Goal: Check status: Check status

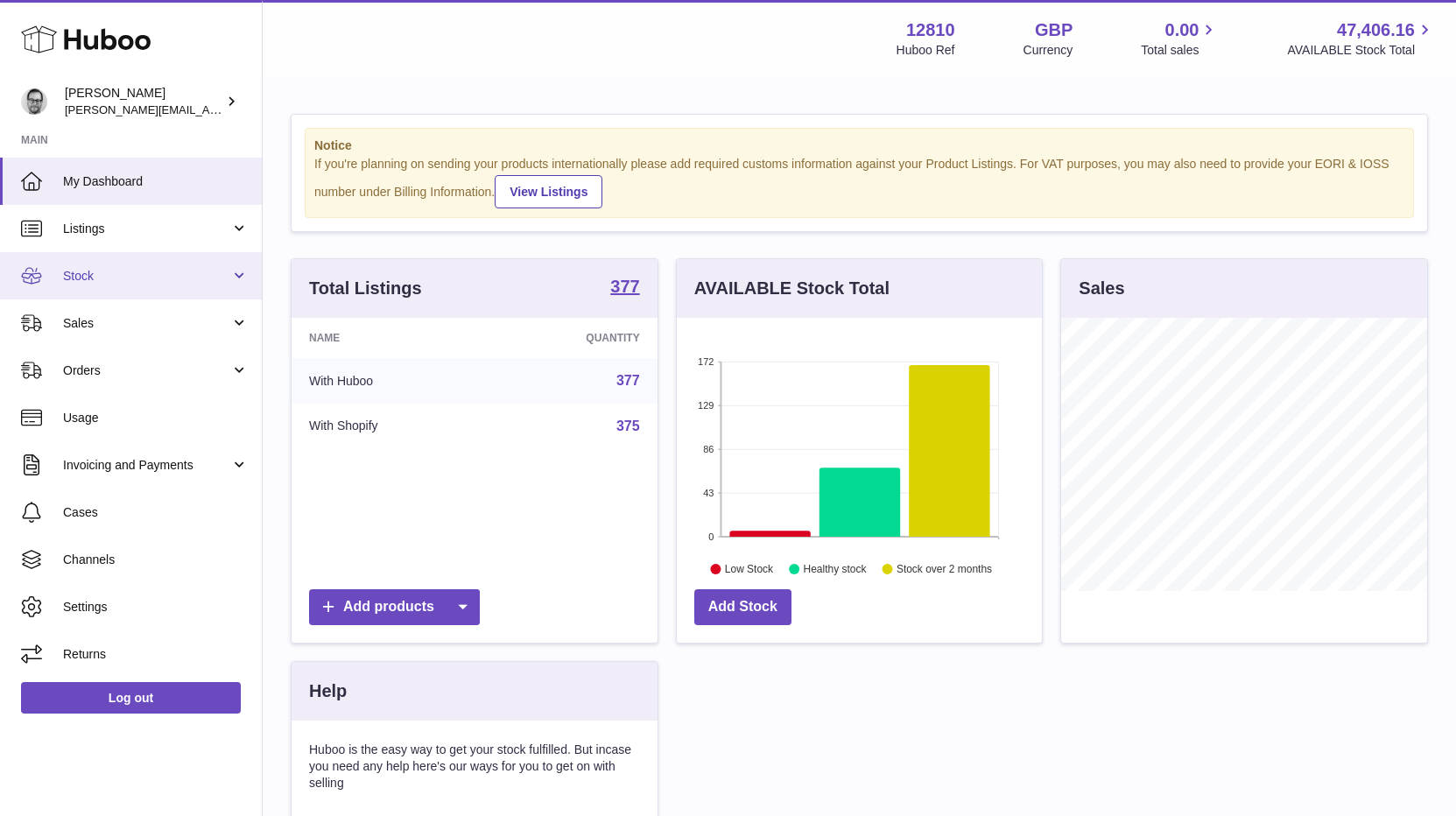
click at [85, 282] on span "Stock" at bounding box center [146, 276] width 167 height 17
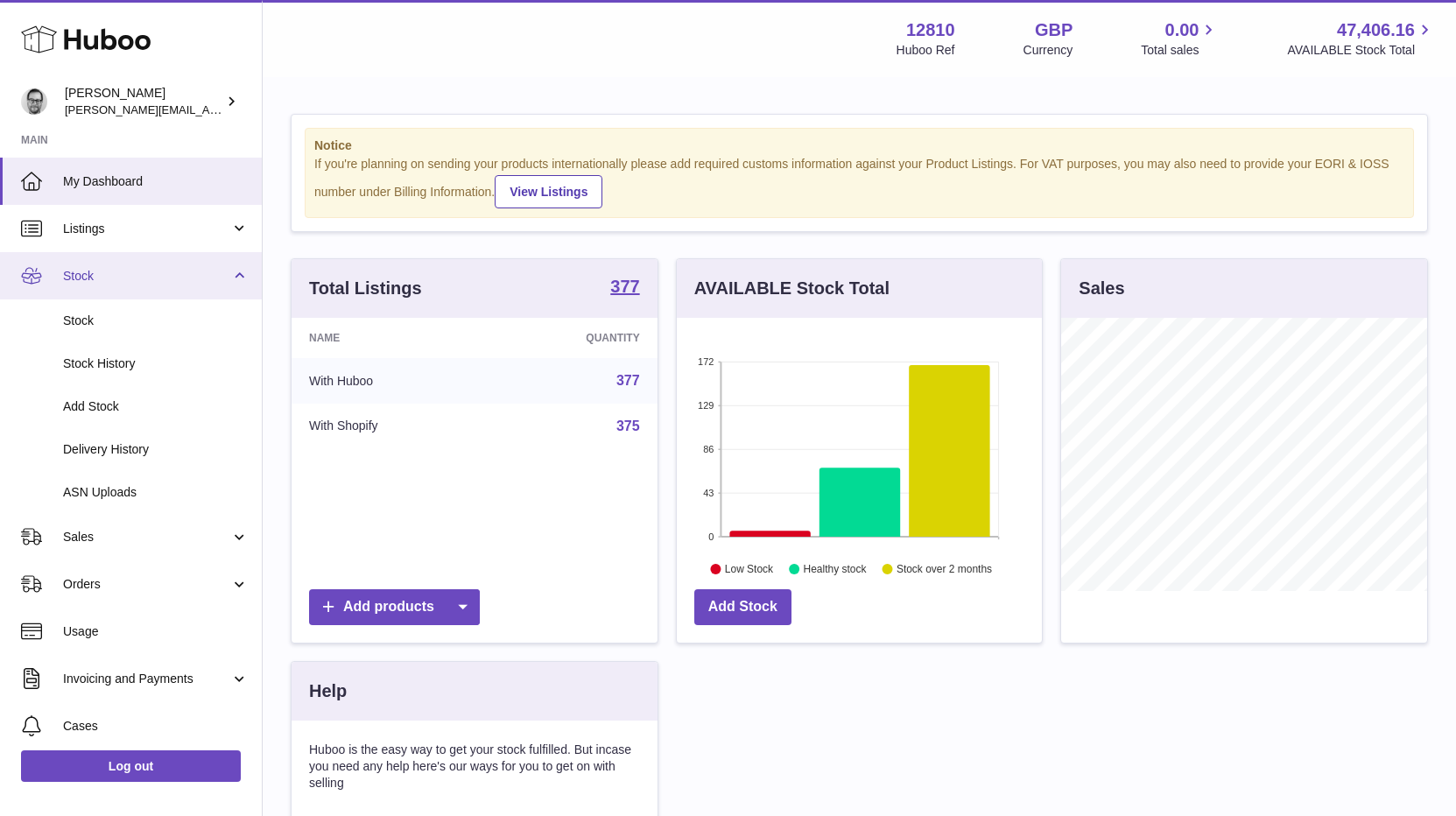
scroll to position [273, 365]
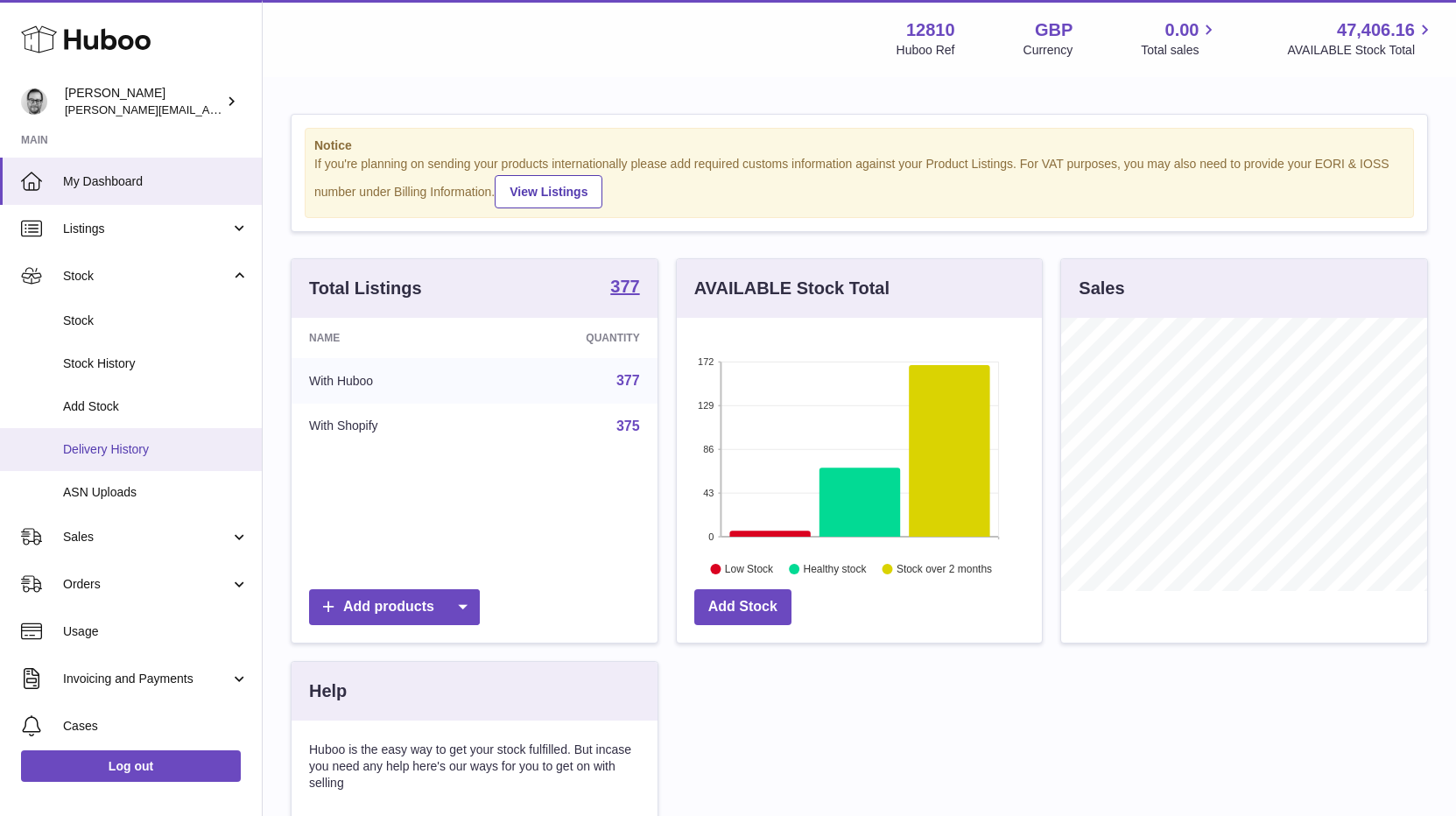
click at [120, 440] on link "Delivery History" at bounding box center [131, 450] width 262 height 43
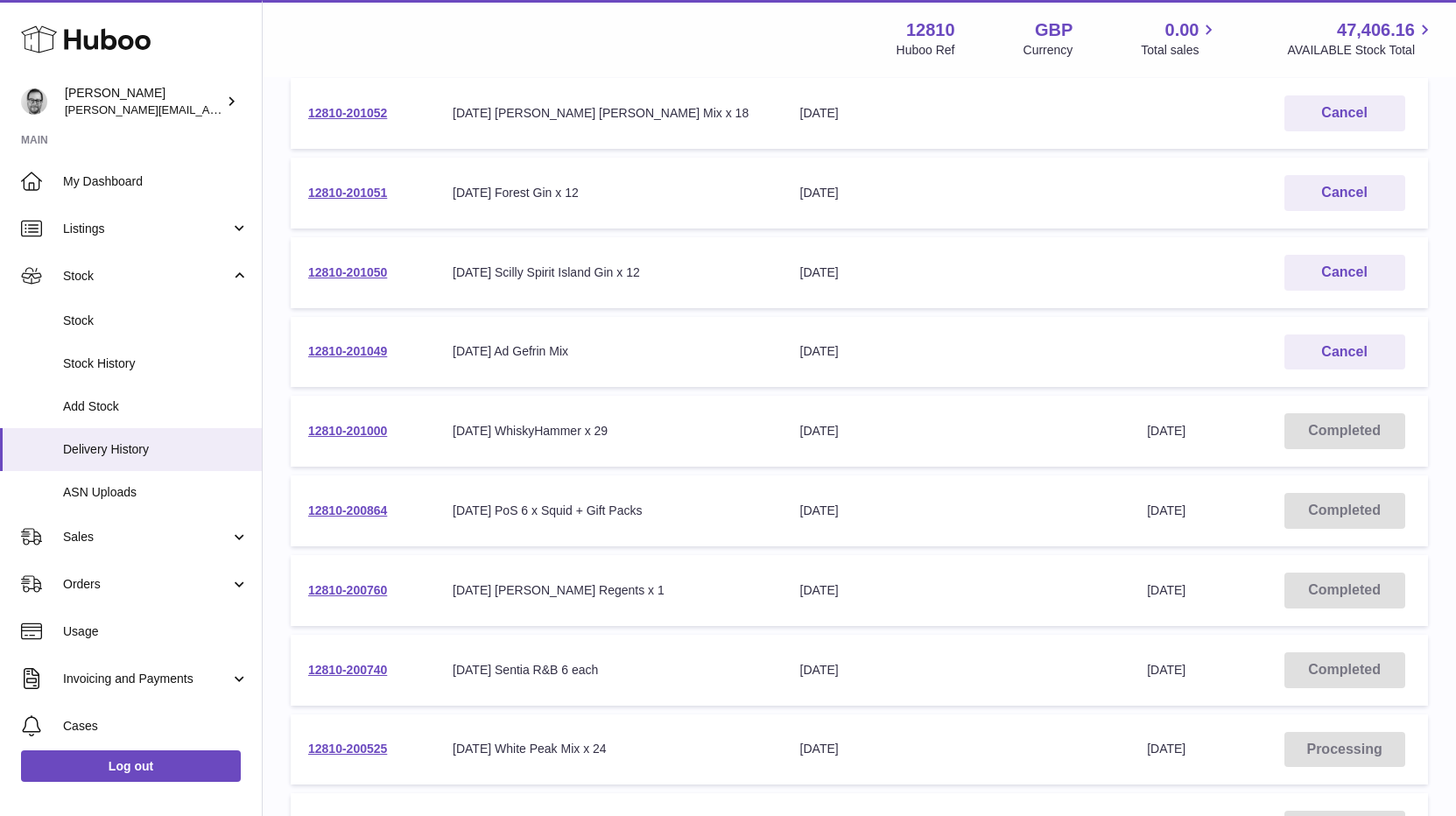
scroll to position [288, 0]
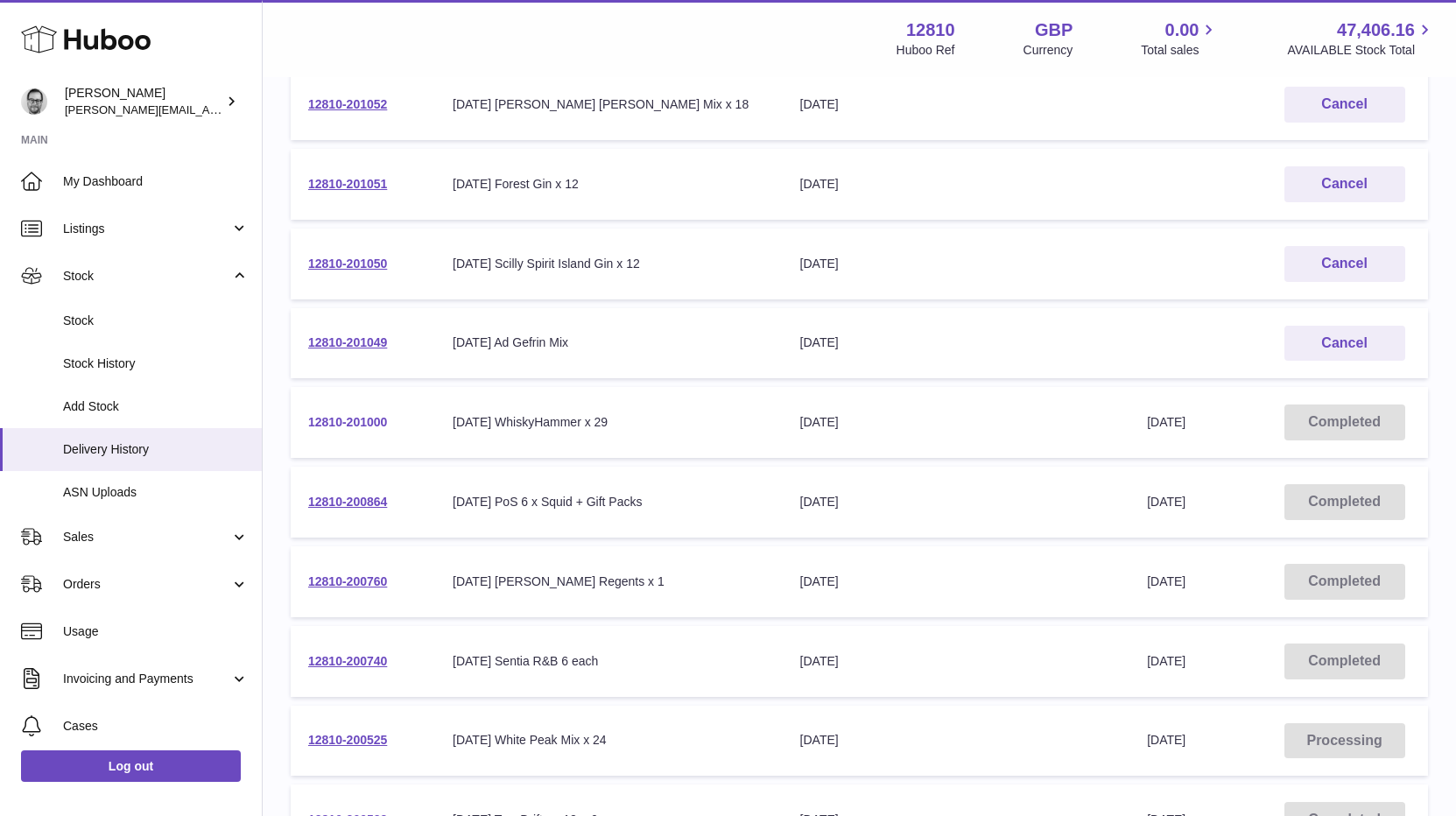
click at [355, 418] on link "12810-201000" at bounding box center [348, 422] width 79 height 14
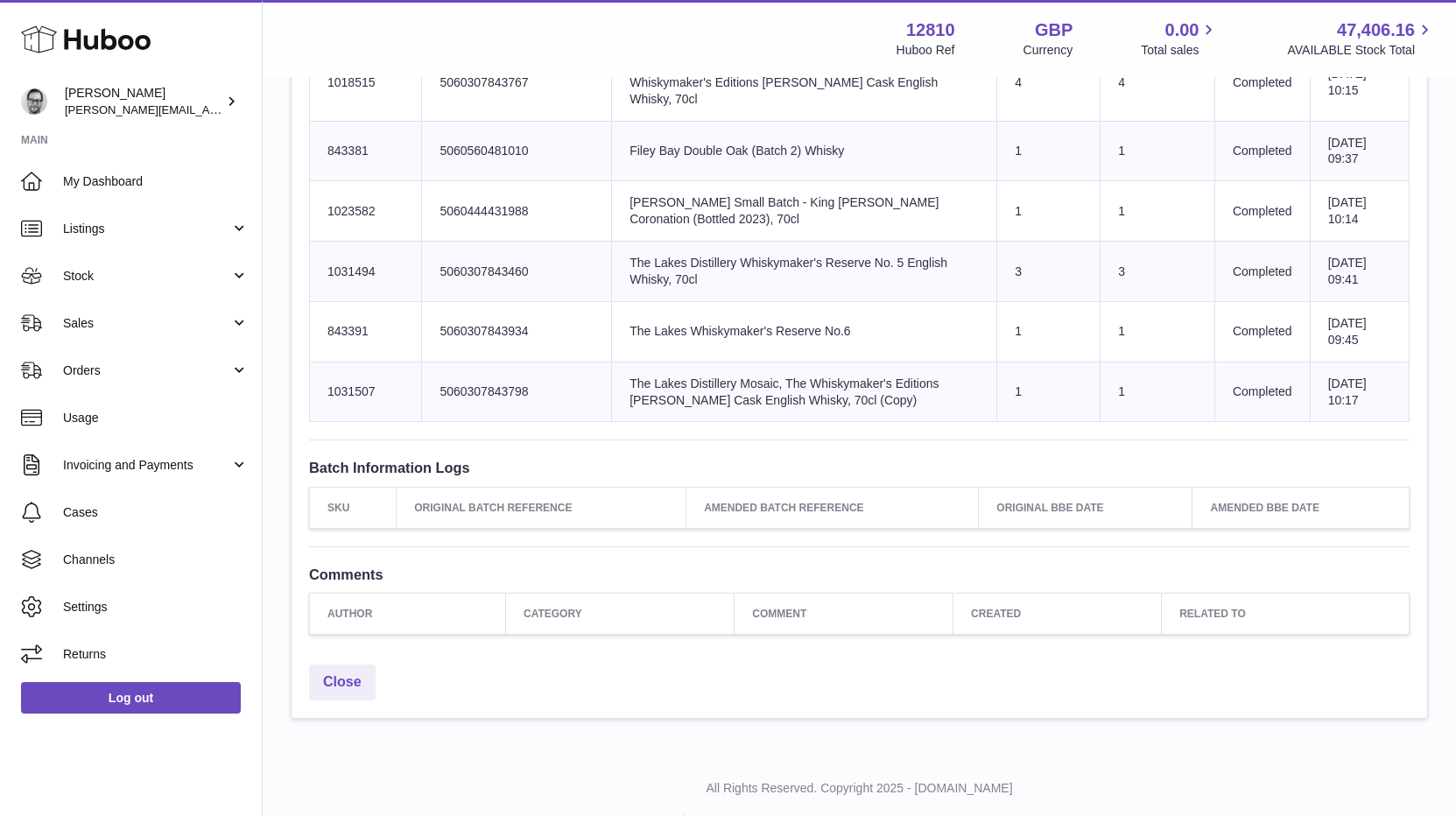
scroll to position [1575, 0]
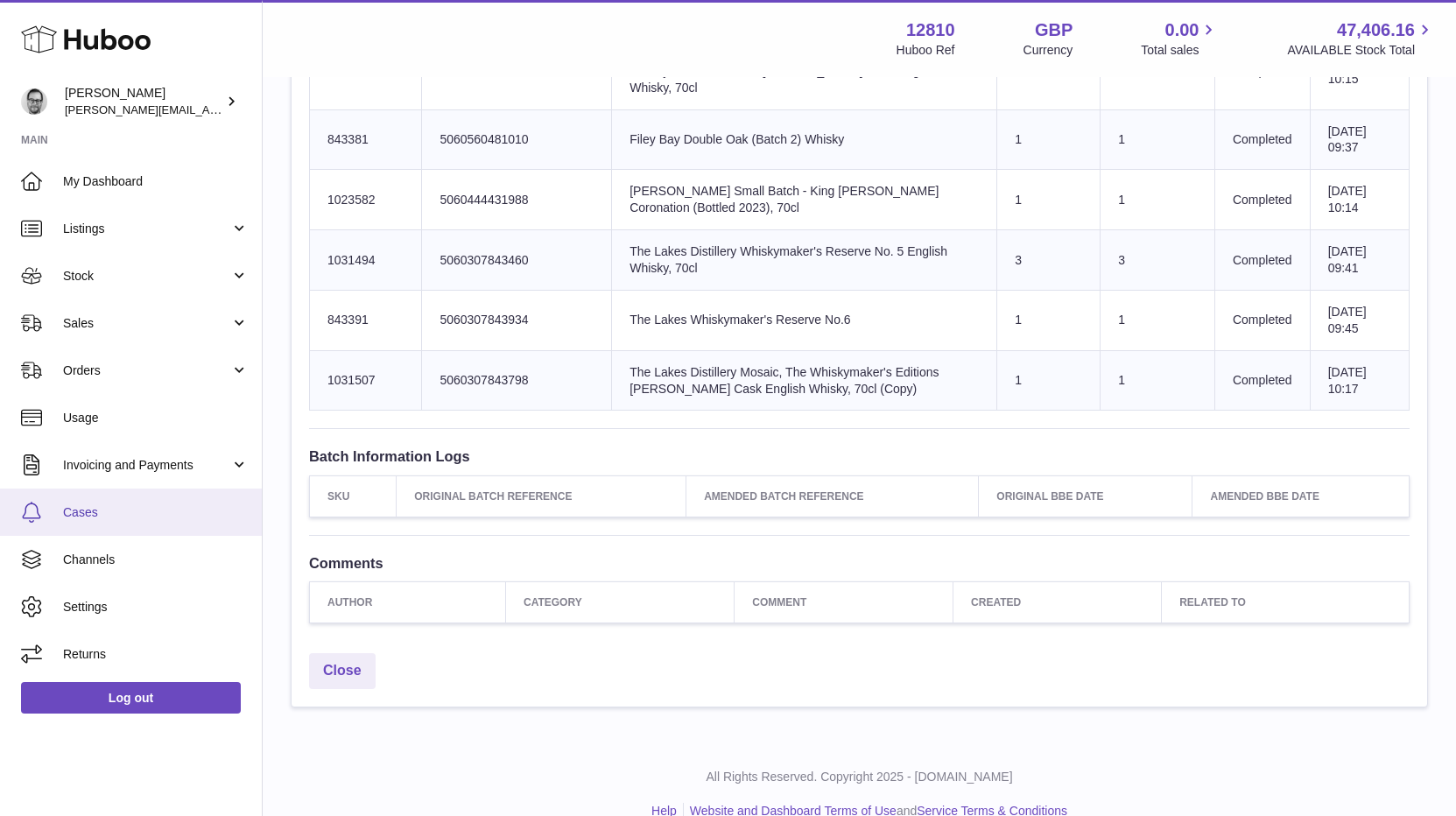
click at [83, 505] on span "Cases" at bounding box center [155, 513] width 186 height 17
